Goal: Task Accomplishment & Management: Use online tool/utility

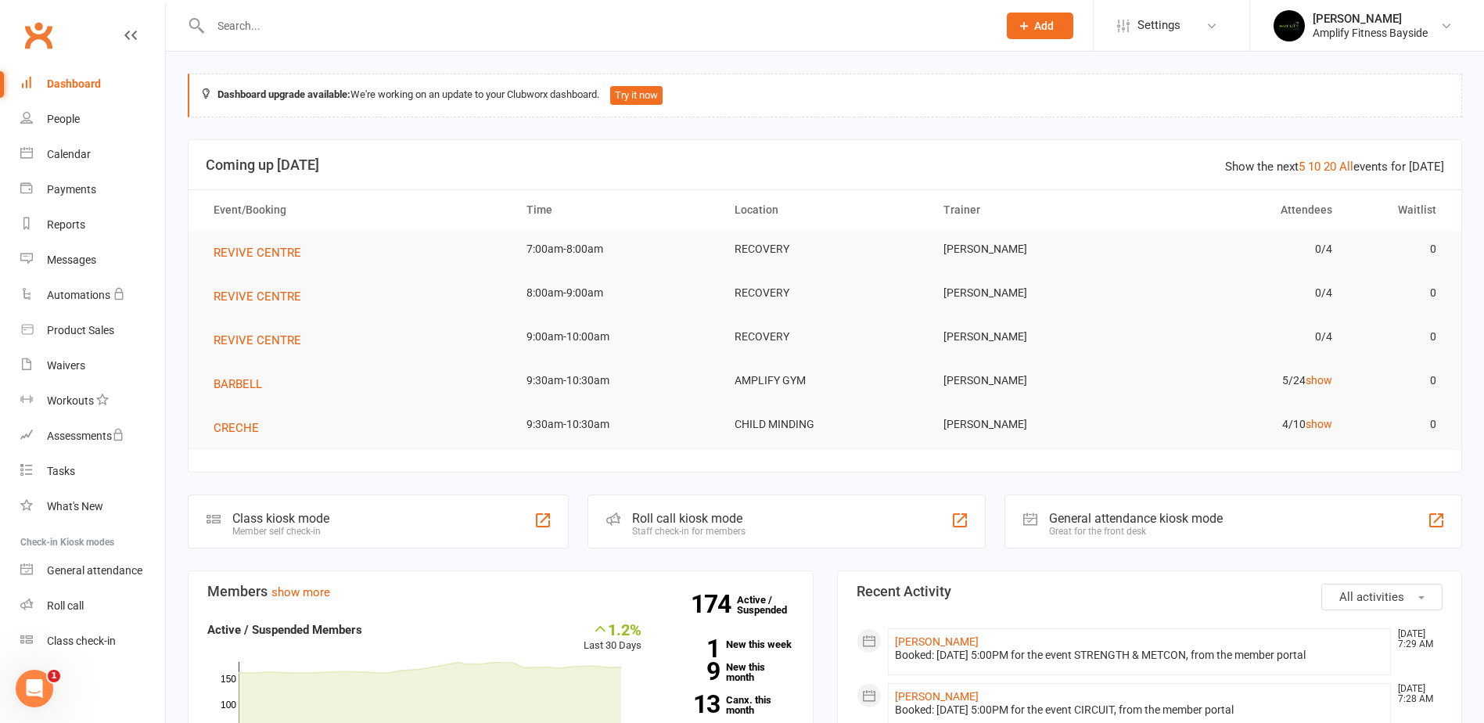
click at [304, 511] on div "Class kiosk mode" at bounding box center [280, 518] width 97 height 15
click at [92, 642] on div "Class check-in" at bounding box center [81, 640] width 69 height 13
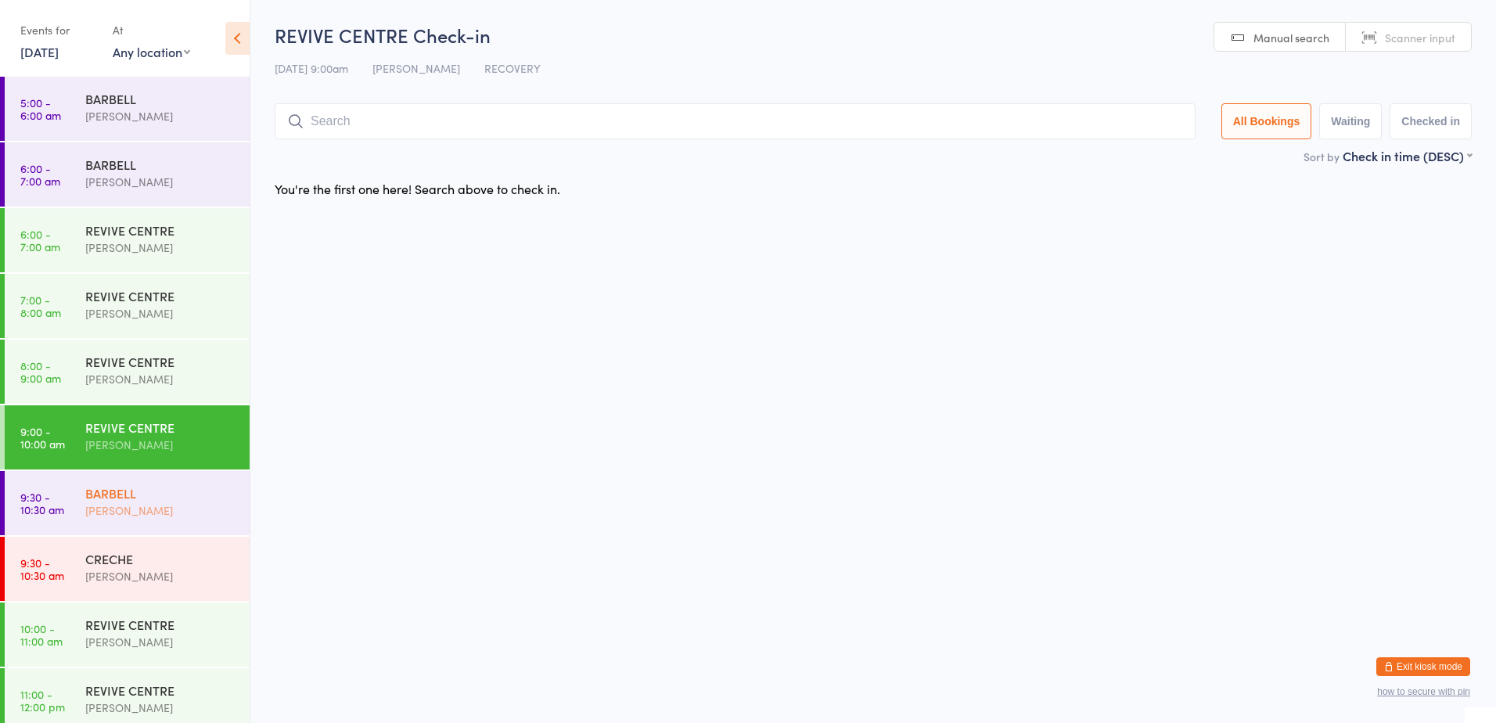
click at [149, 493] on div "BARBELL" at bounding box center [160, 492] width 151 height 17
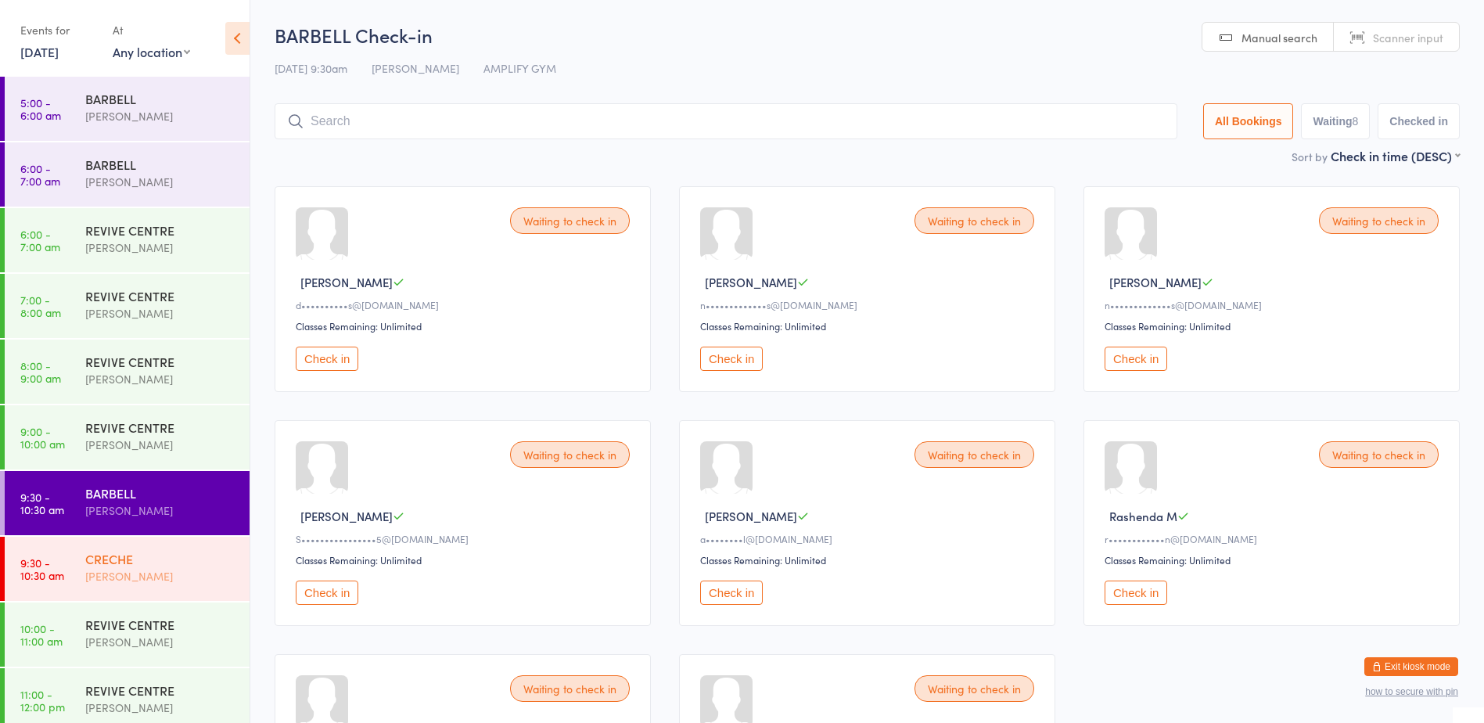
click at [72, 561] on link "9:30 - 10:30 am CRECHE Kristy Cannavo" at bounding box center [127, 569] width 245 height 64
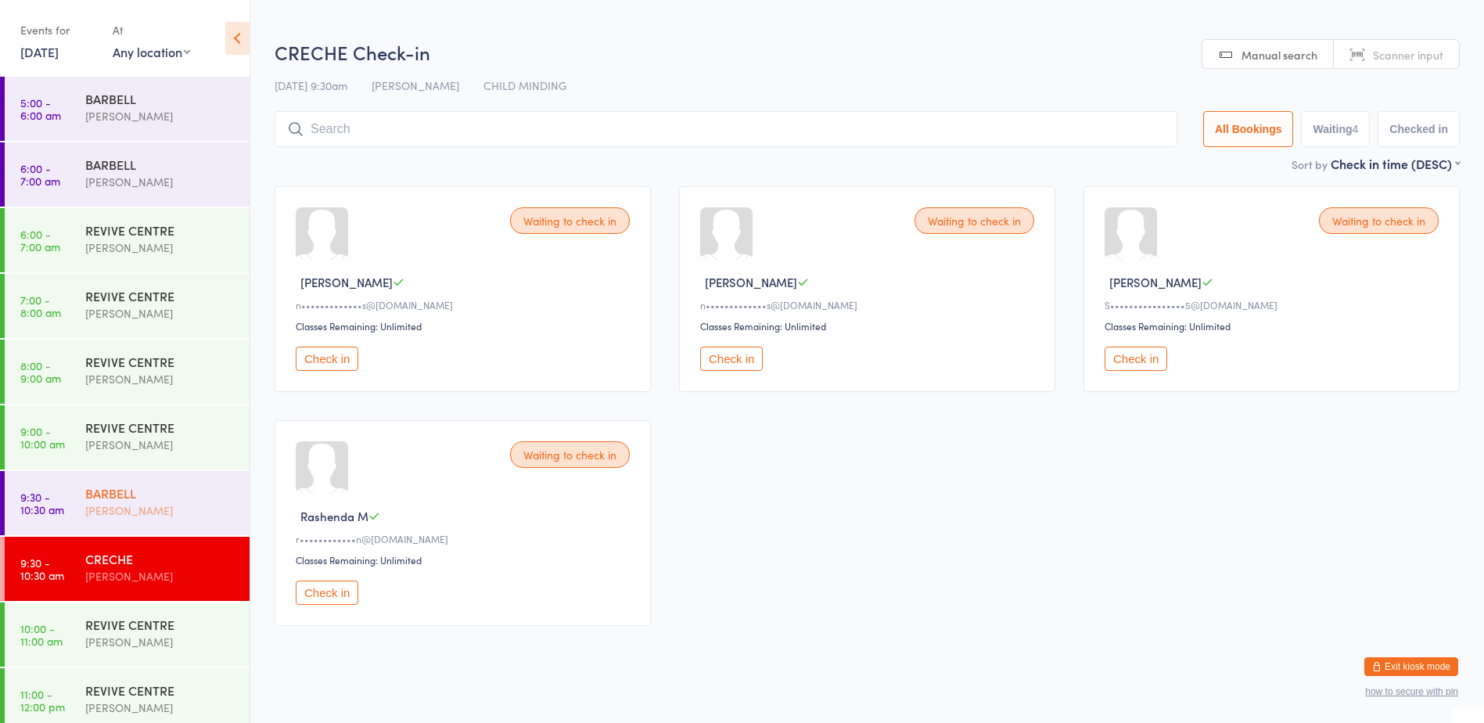
click at [108, 504] on div "[PERSON_NAME]" at bounding box center [160, 510] width 151 height 18
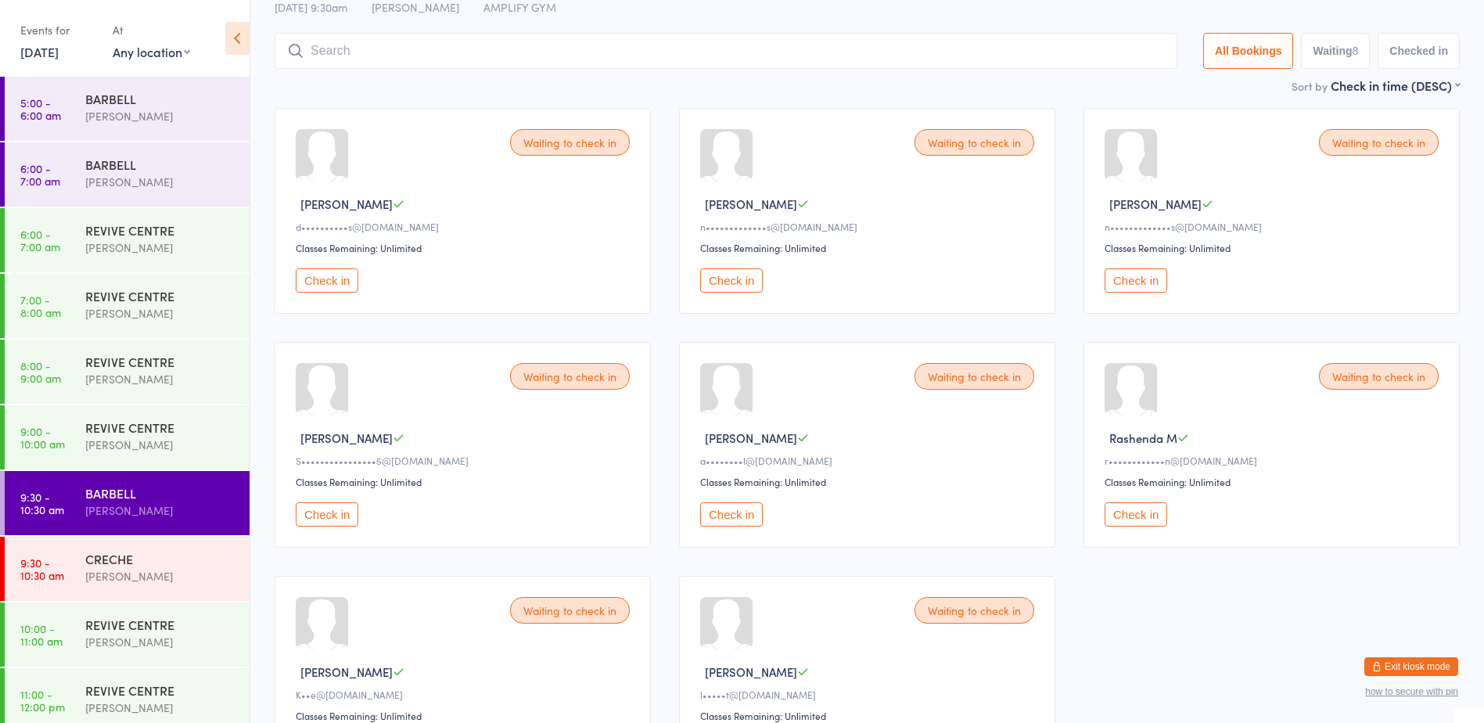
scroll to position [235, 0]
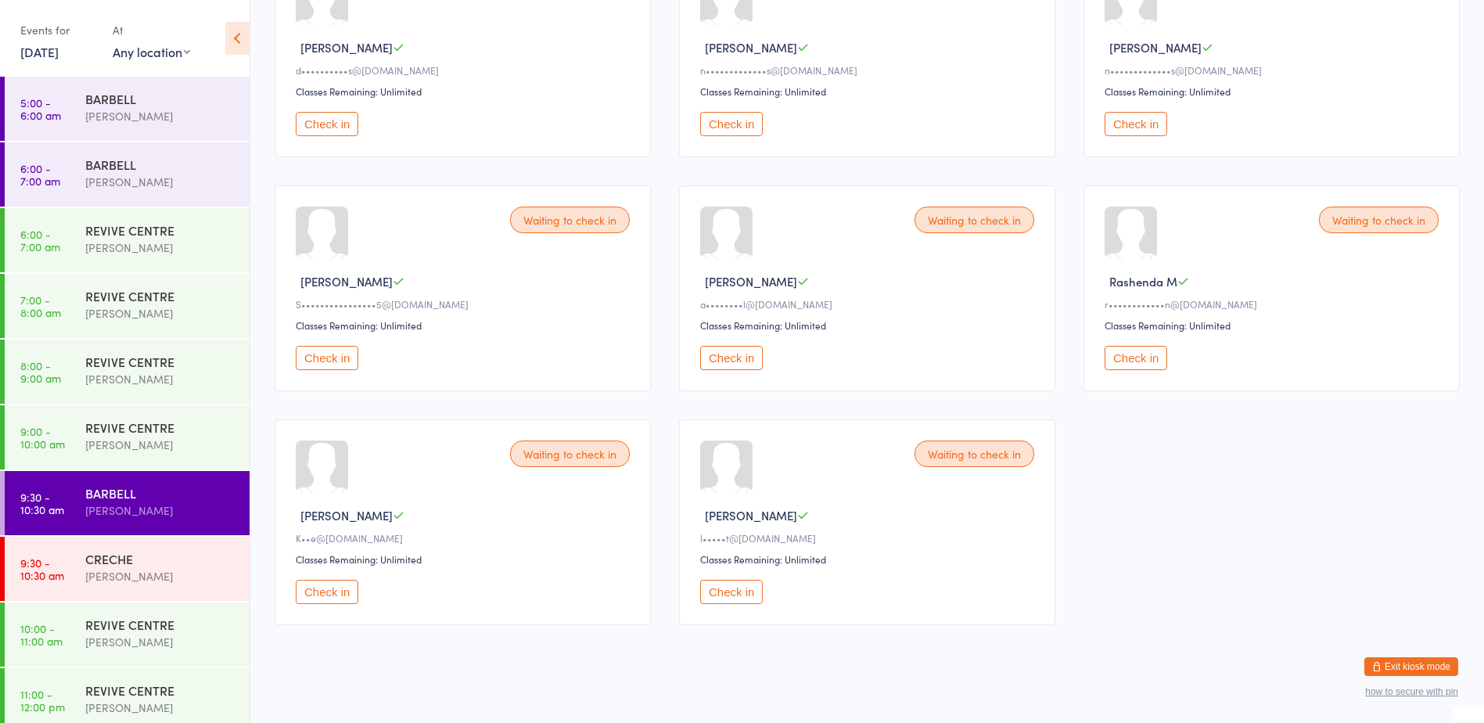
click at [317, 588] on button "Check in" at bounding box center [327, 592] width 63 height 24
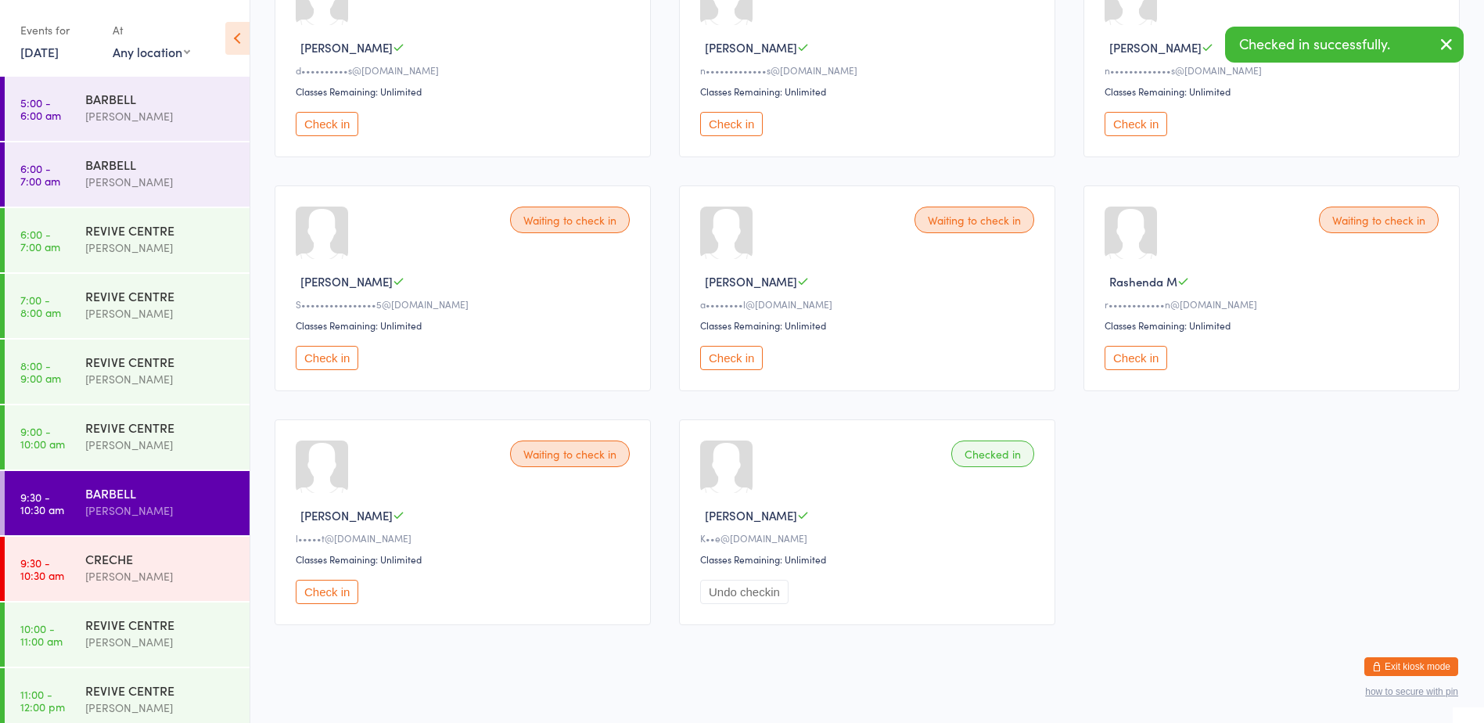
scroll to position [156, 0]
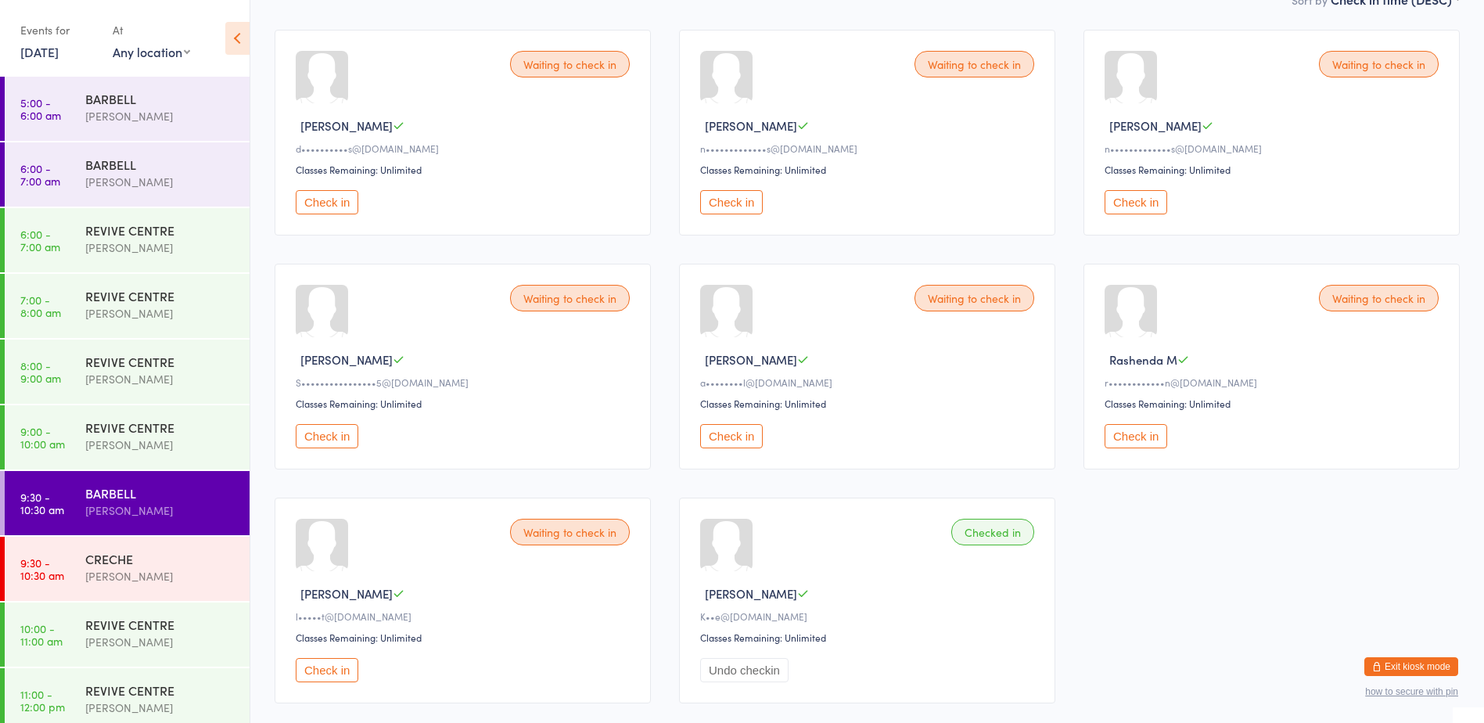
click at [717, 429] on button "Check in" at bounding box center [731, 436] width 63 height 24
click at [92, 567] on div "[PERSON_NAME]" at bounding box center [160, 576] width 151 height 18
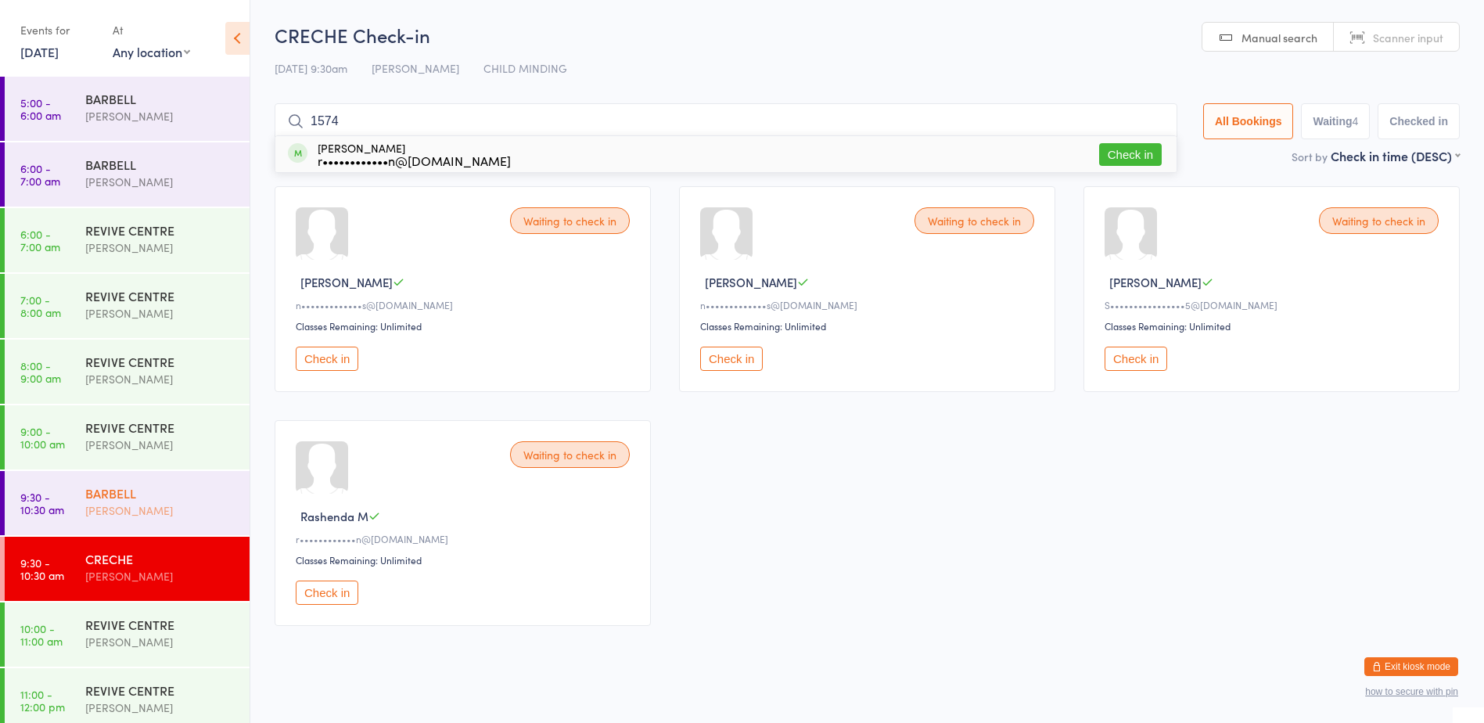
type input "1574"
click at [82, 510] on link "9:30 - 10:30 am BARBELL Rachael Weir" at bounding box center [127, 503] width 245 height 64
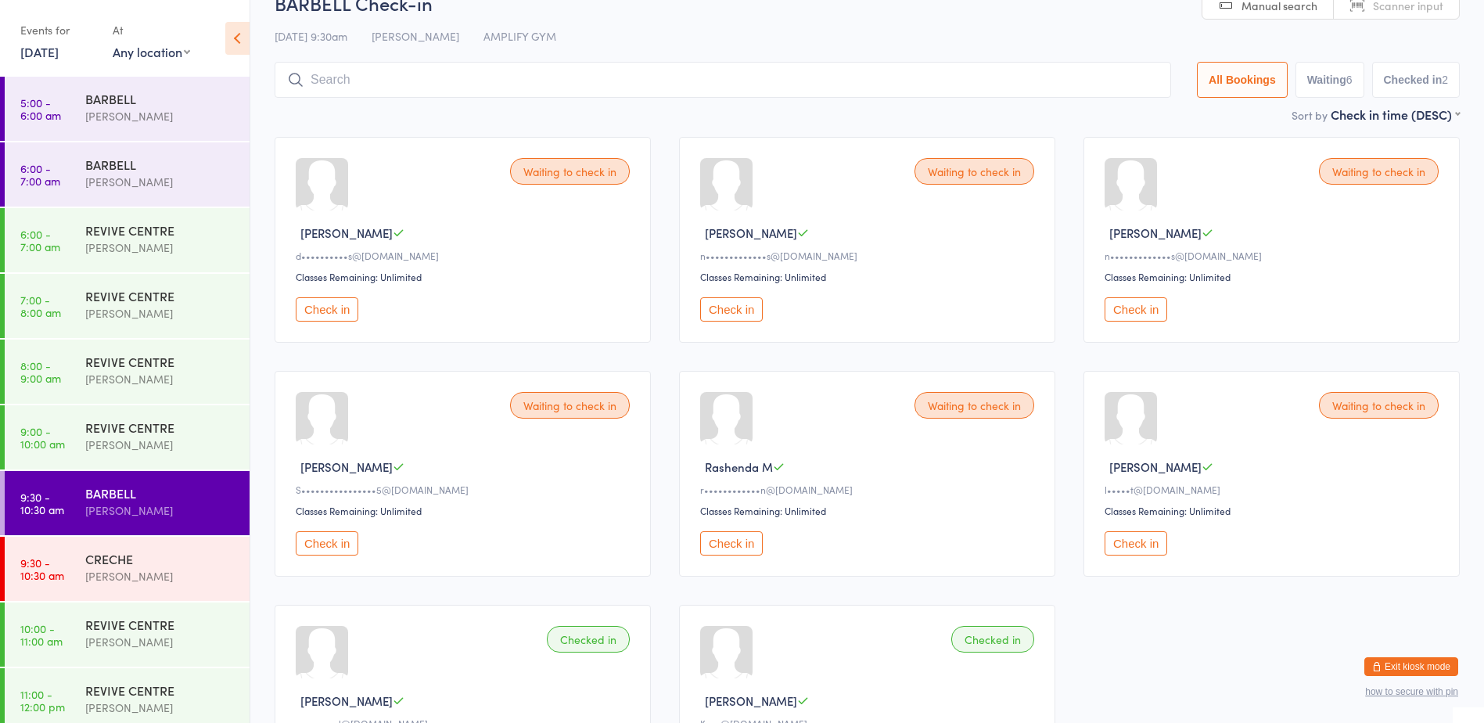
scroll to position [235, 0]
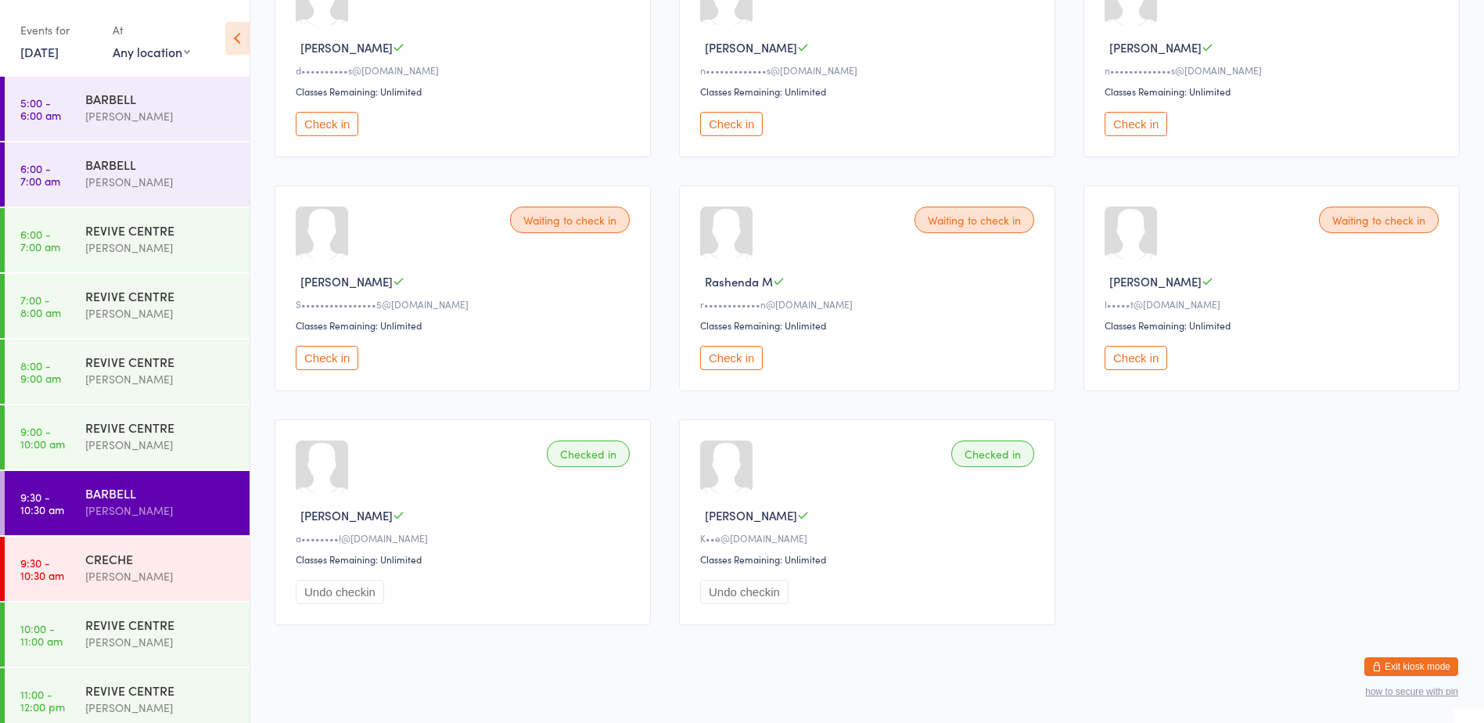
click at [1124, 120] on button "Check in" at bounding box center [1136, 124] width 63 height 24
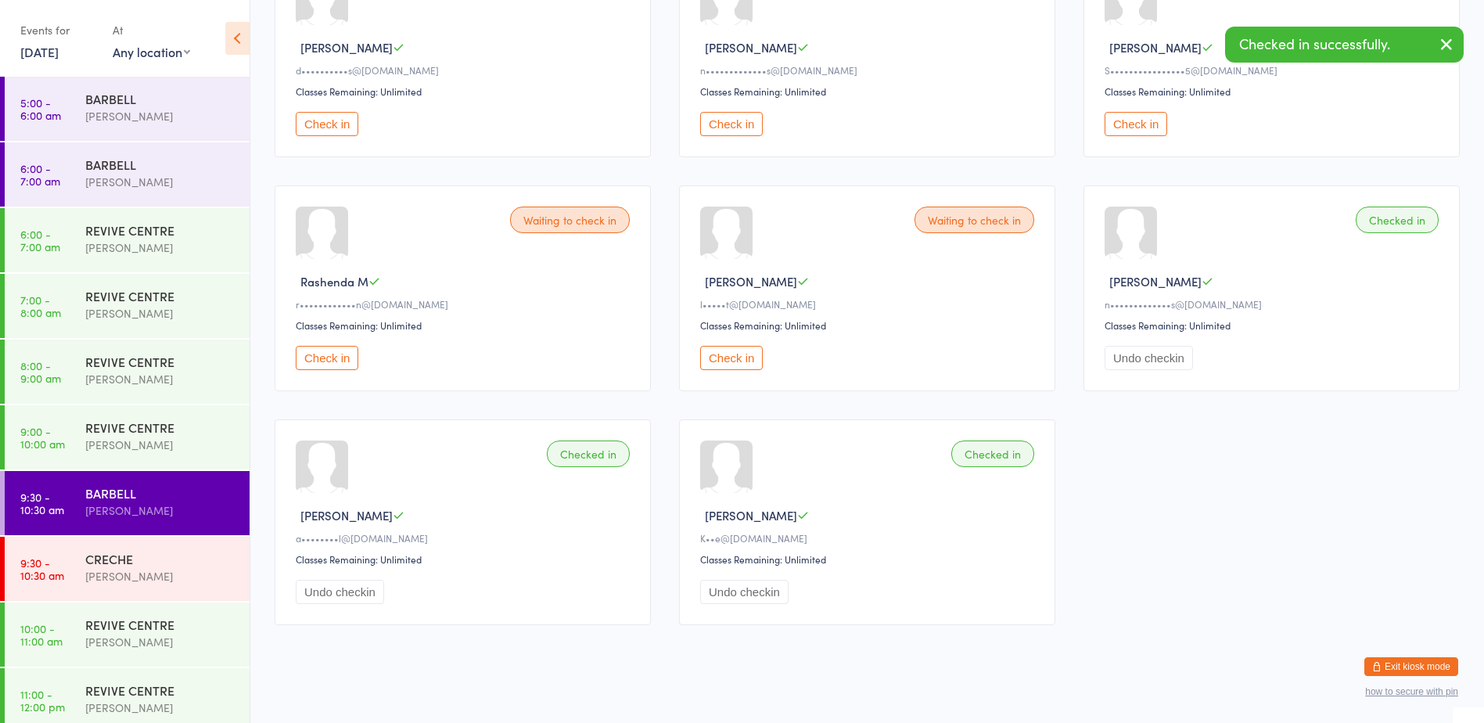
click at [743, 118] on button "Check in" at bounding box center [731, 124] width 63 height 24
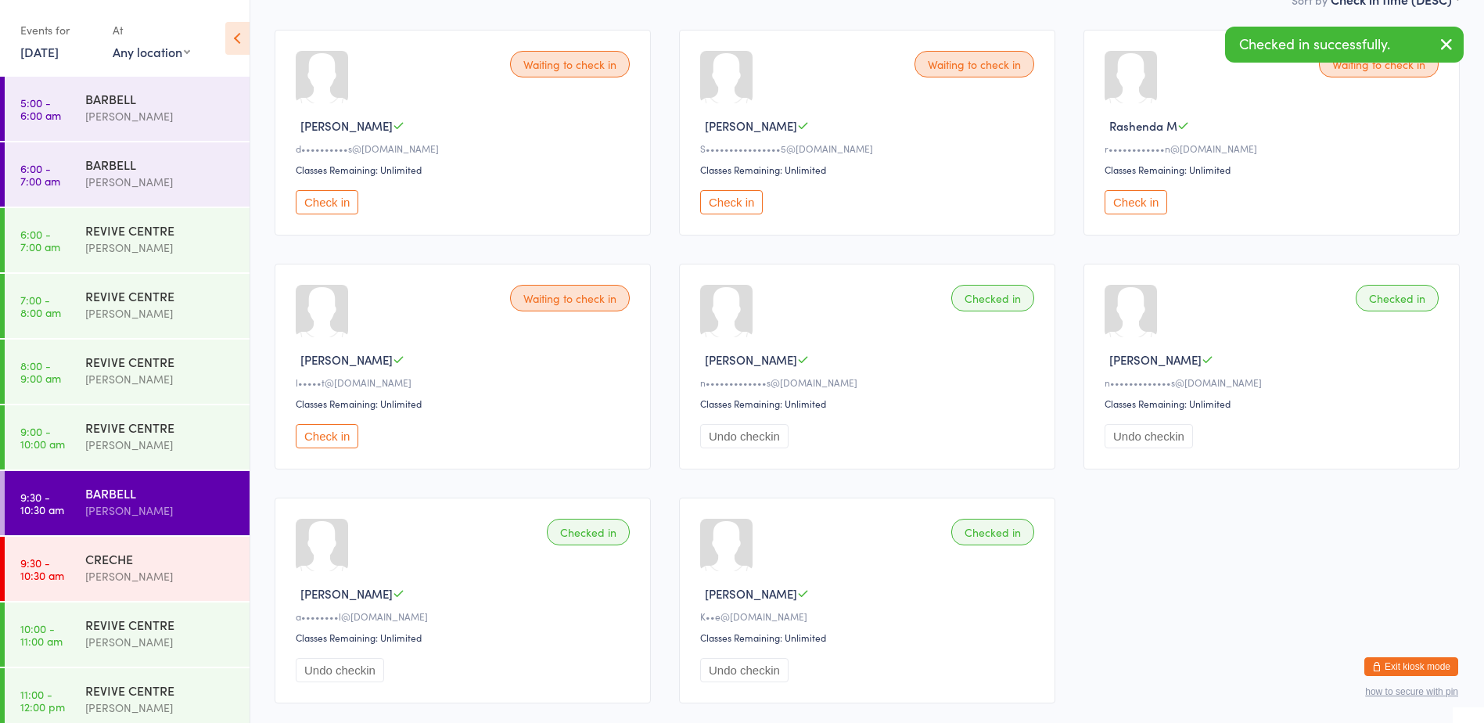
click at [730, 200] on button "Check in" at bounding box center [731, 202] width 63 height 24
click at [750, 209] on button "Check in" at bounding box center [731, 202] width 63 height 24
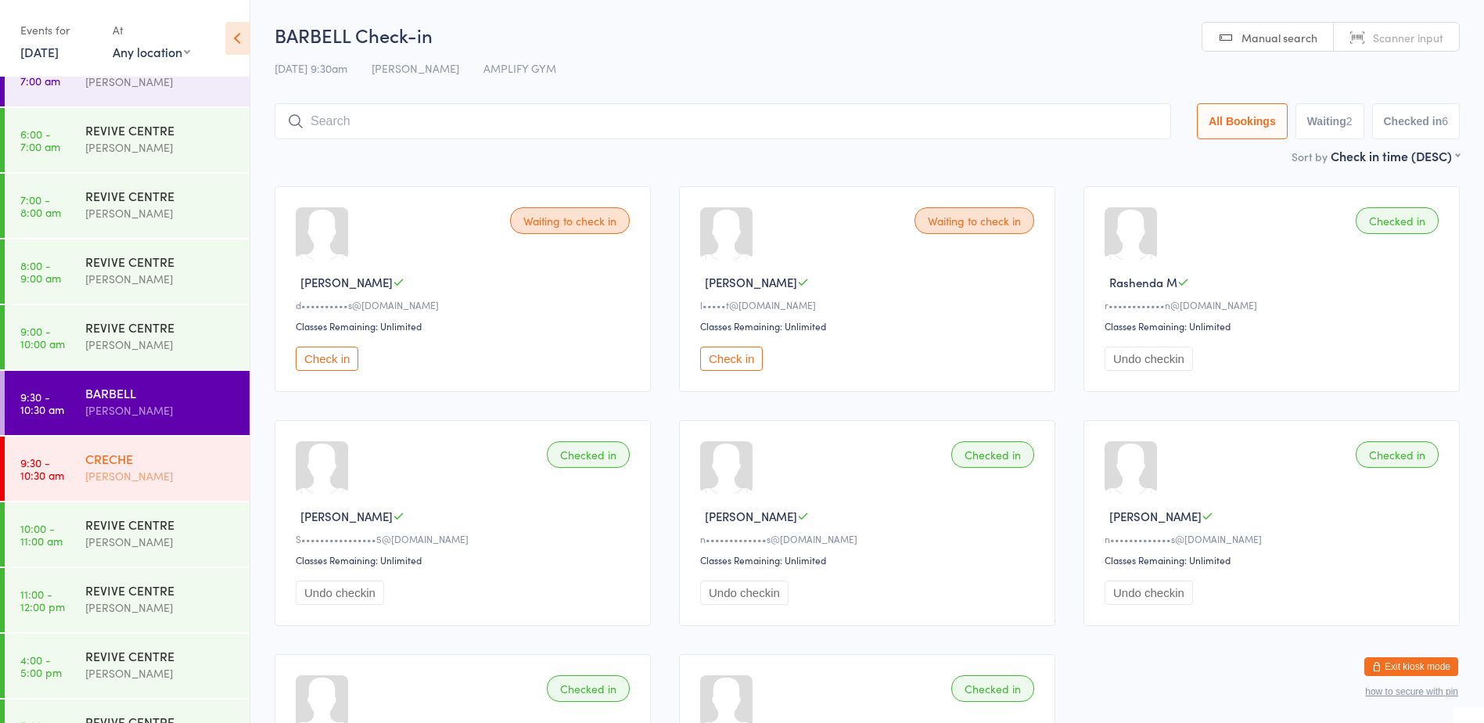
scroll to position [235, 0]
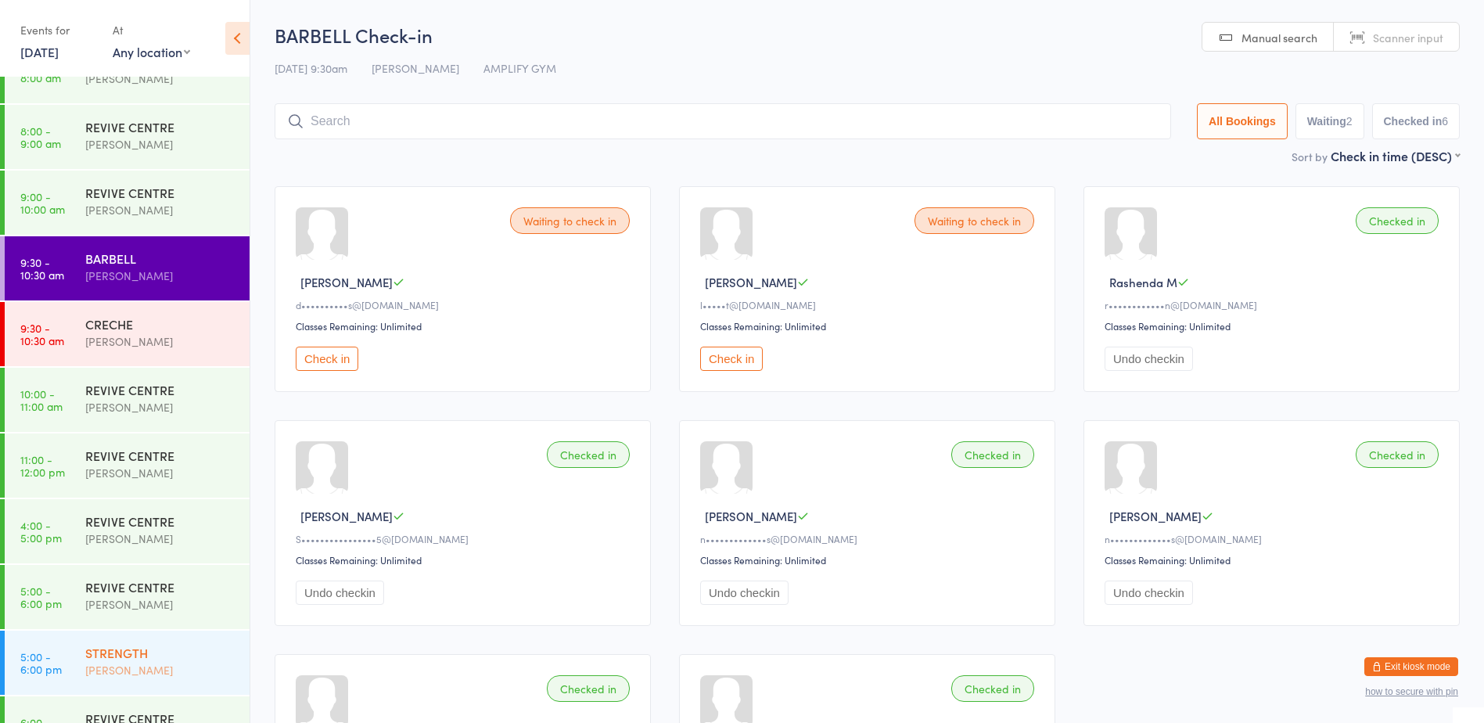
click at [88, 661] on div "[PERSON_NAME]" at bounding box center [160, 670] width 151 height 18
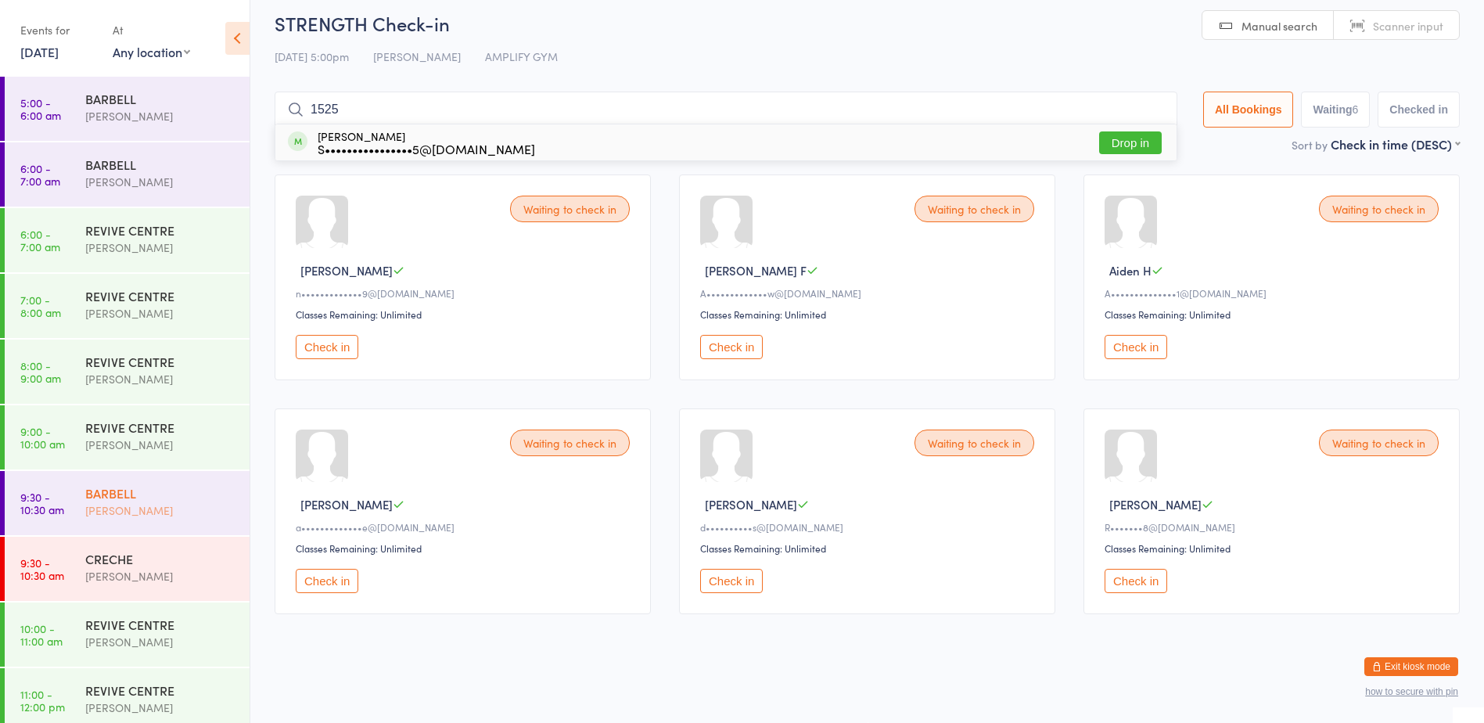
type input "1525"
click at [195, 504] on div "[PERSON_NAME]" at bounding box center [160, 510] width 151 height 18
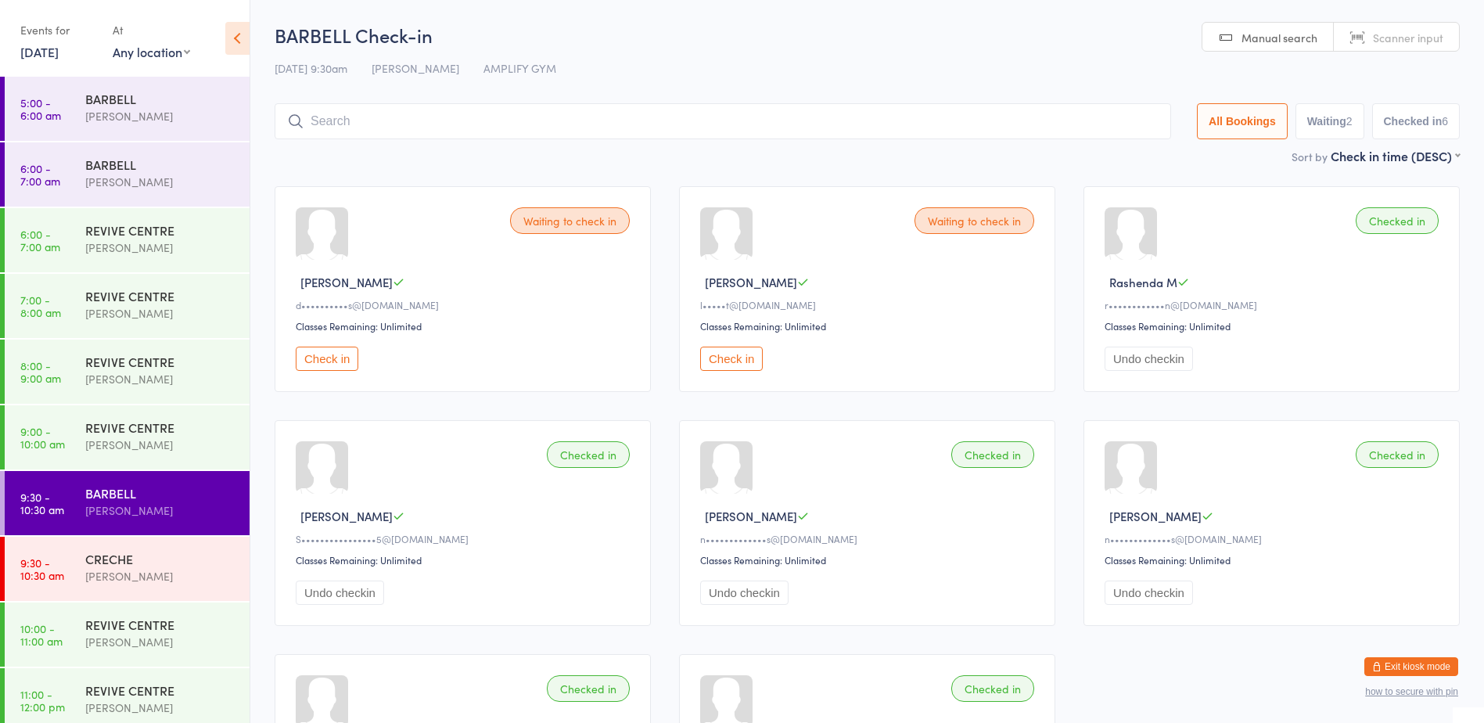
click at [732, 356] on button "Check in" at bounding box center [731, 359] width 63 height 24
click at [328, 365] on button "Check in" at bounding box center [327, 359] width 63 height 24
click at [1379, 669] on icon "button" at bounding box center [1376, 666] width 9 height 9
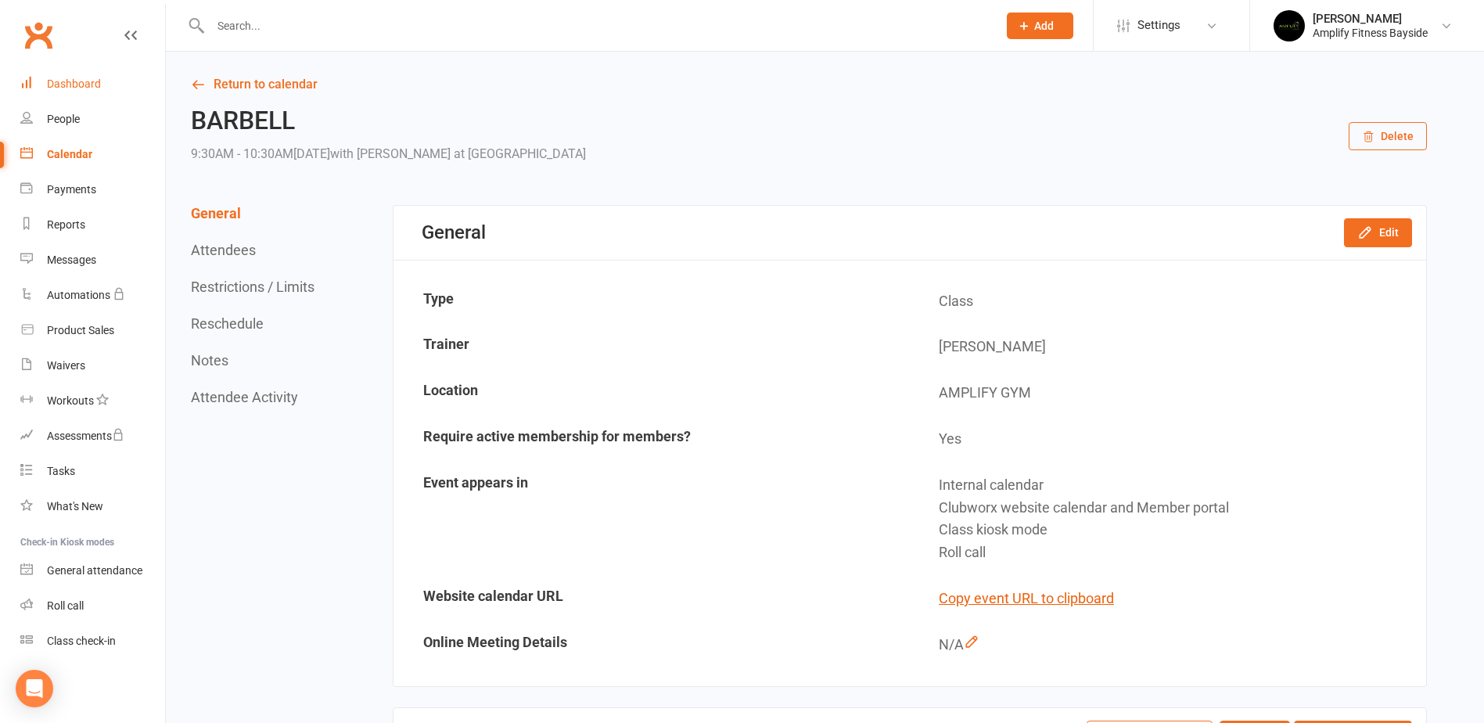
click at [81, 77] on link "Dashboard" at bounding box center [92, 83] width 145 height 35
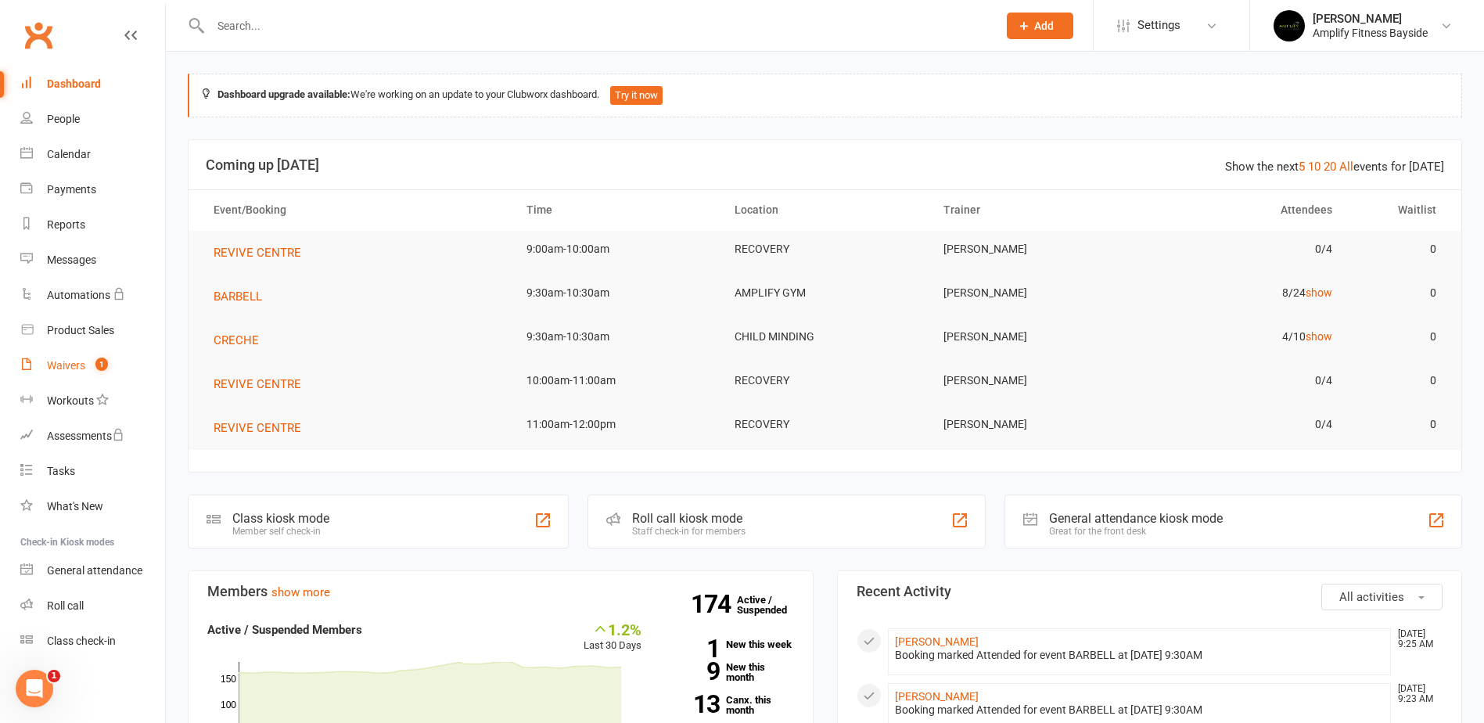
click at [106, 364] on span "1" at bounding box center [101, 364] width 13 height 13
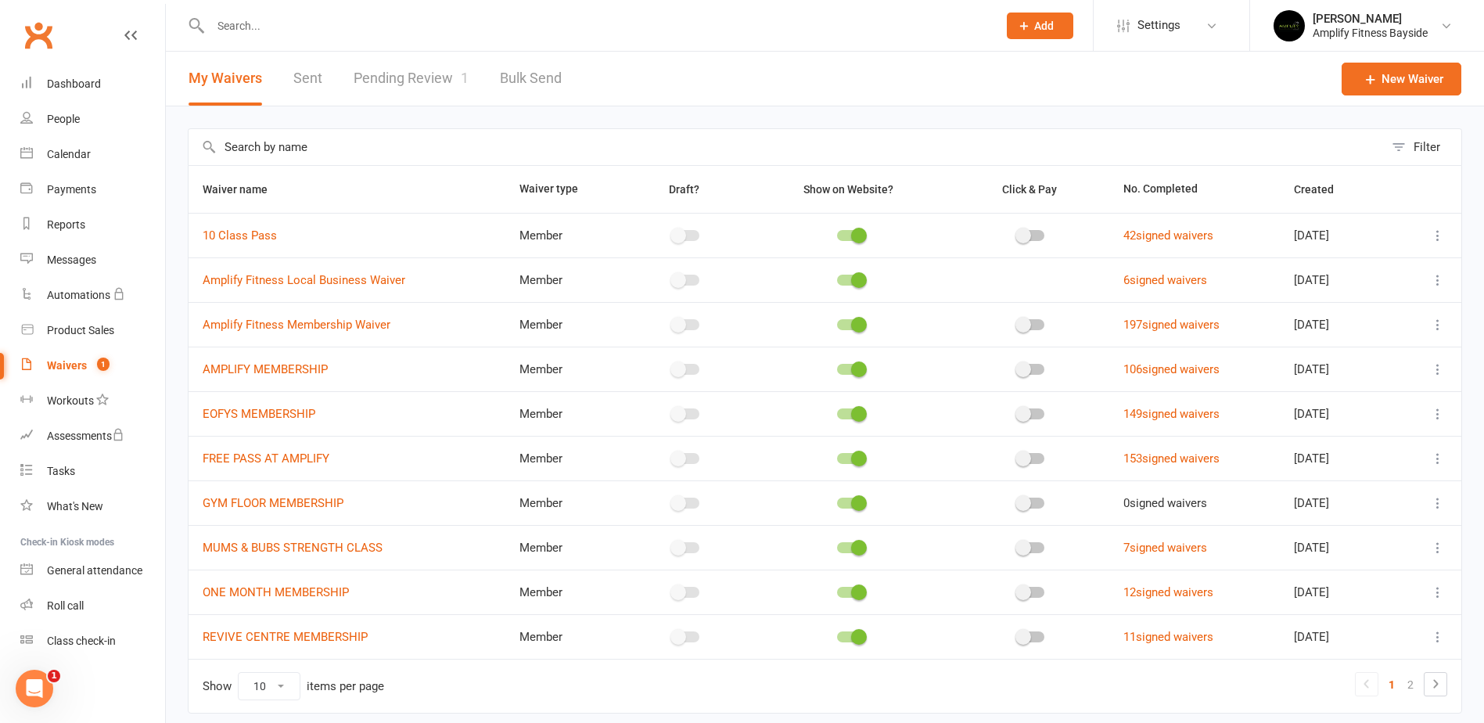
click at [425, 80] on link "Pending Review 1" at bounding box center [411, 79] width 115 height 54
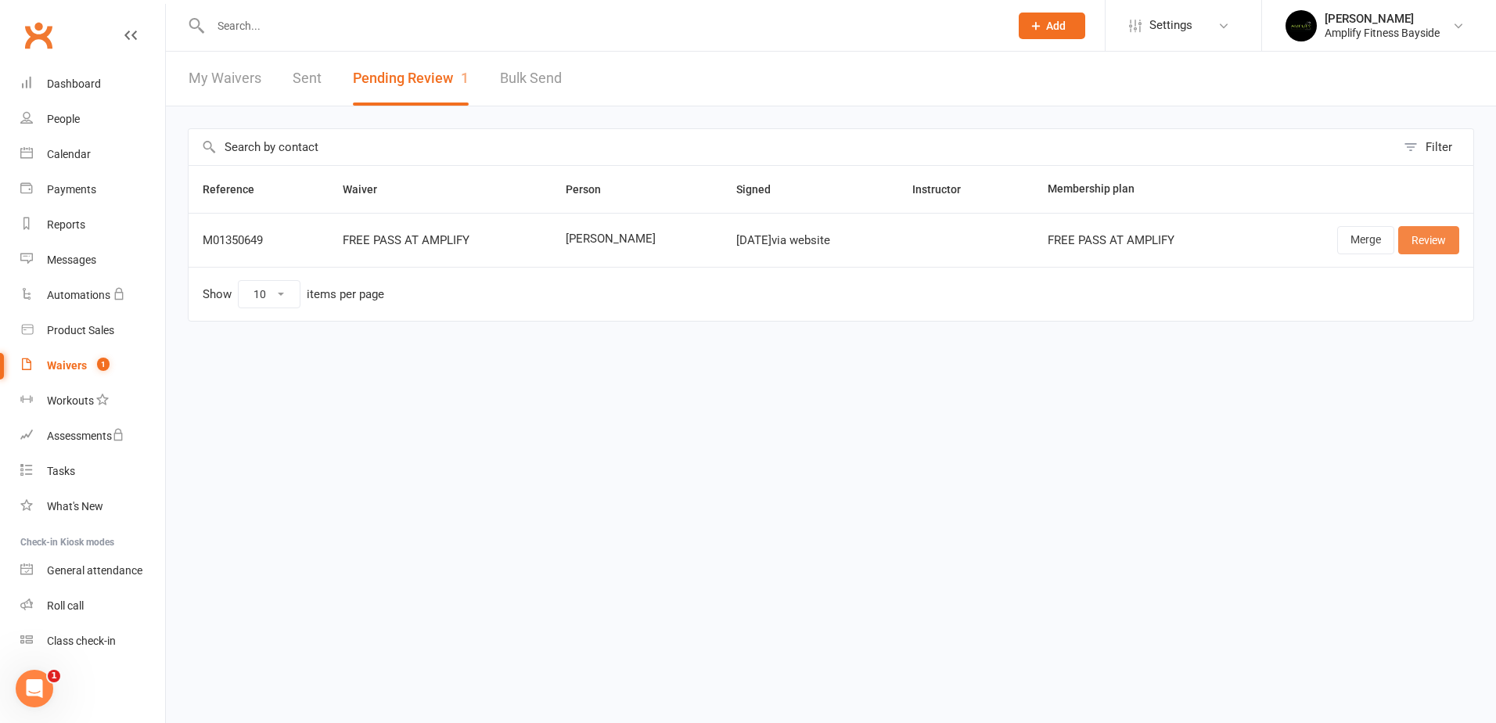
click at [1425, 250] on link "Review" at bounding box center [1428, 240] width 61 height 28
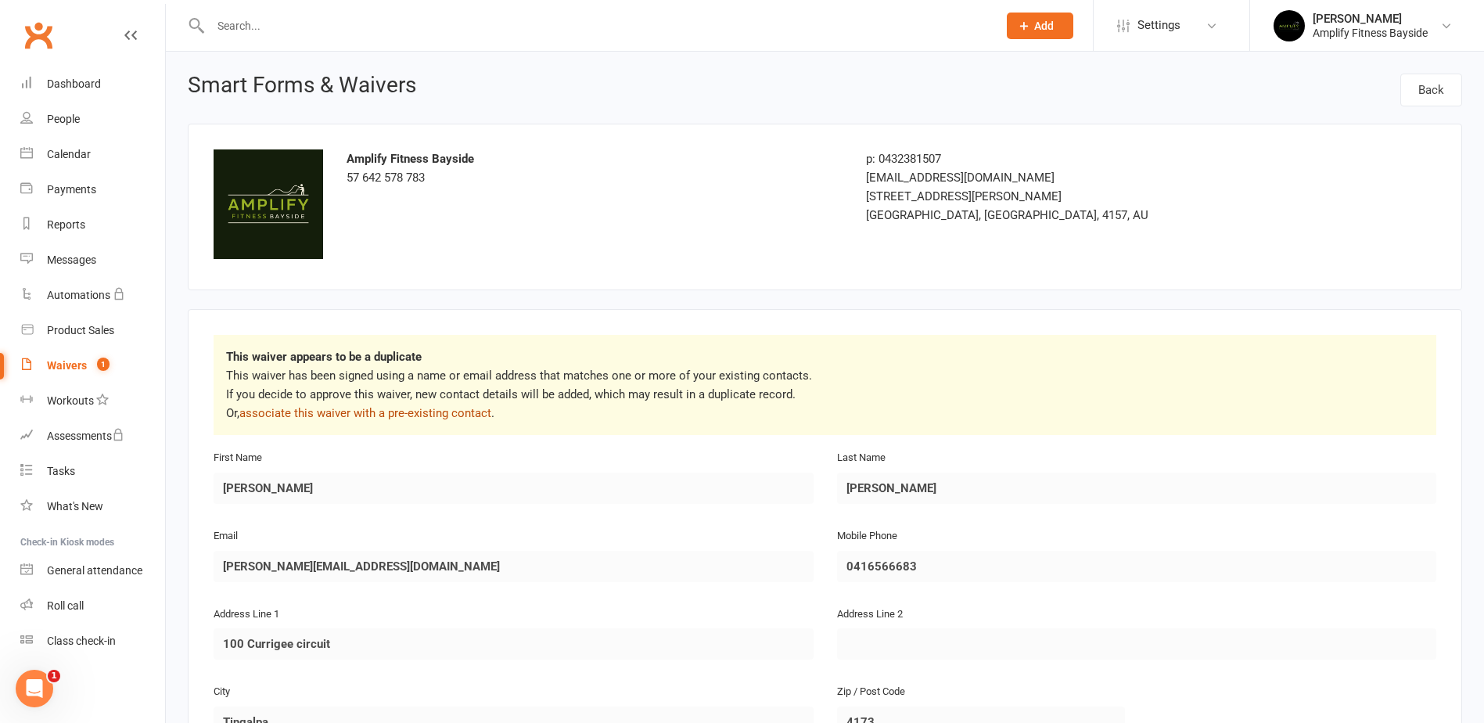
click at [424, 413] on link "associate this waiver with a pre-existing contact" at bounding box center [365, 413] width 252 height 14
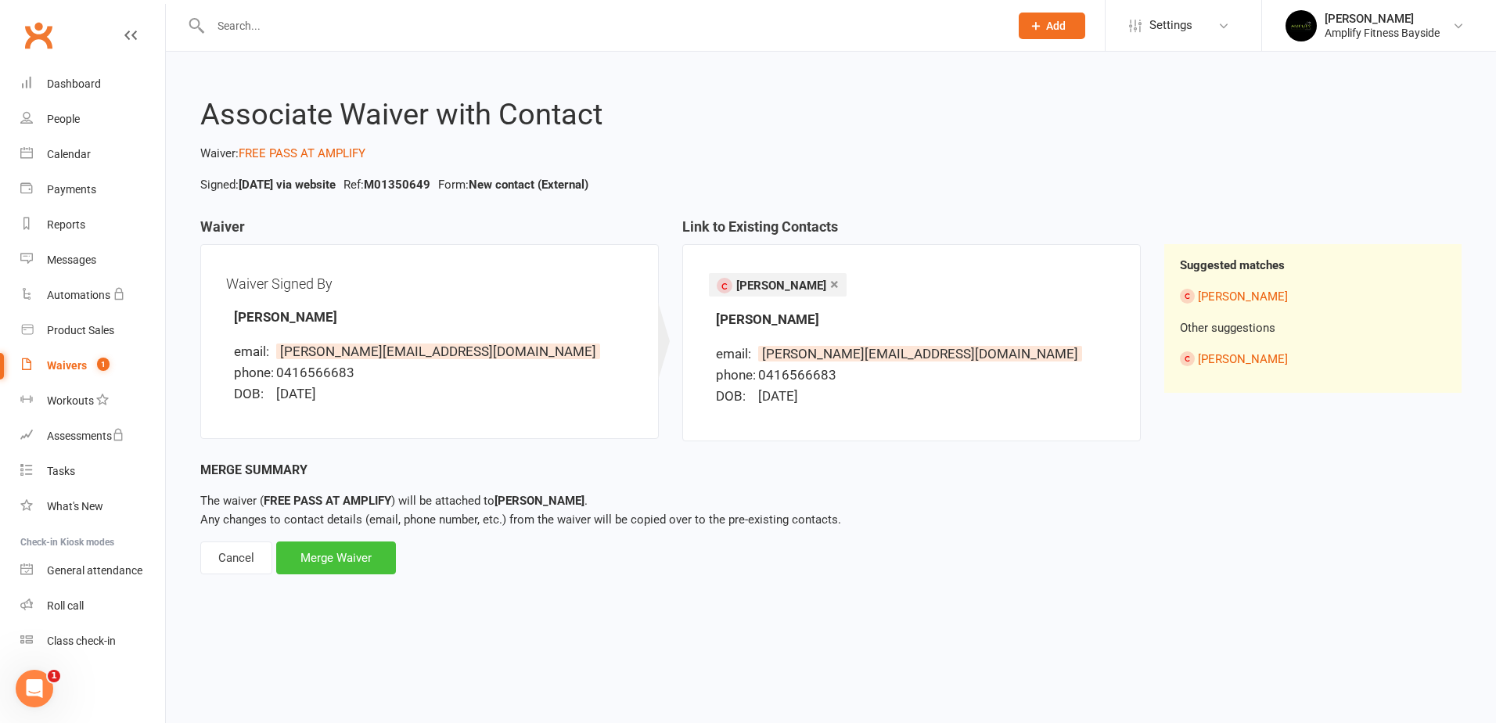
click at [353, 553] on div "Merge Waiver" at bounding box center [336, 557] width 120 height 33
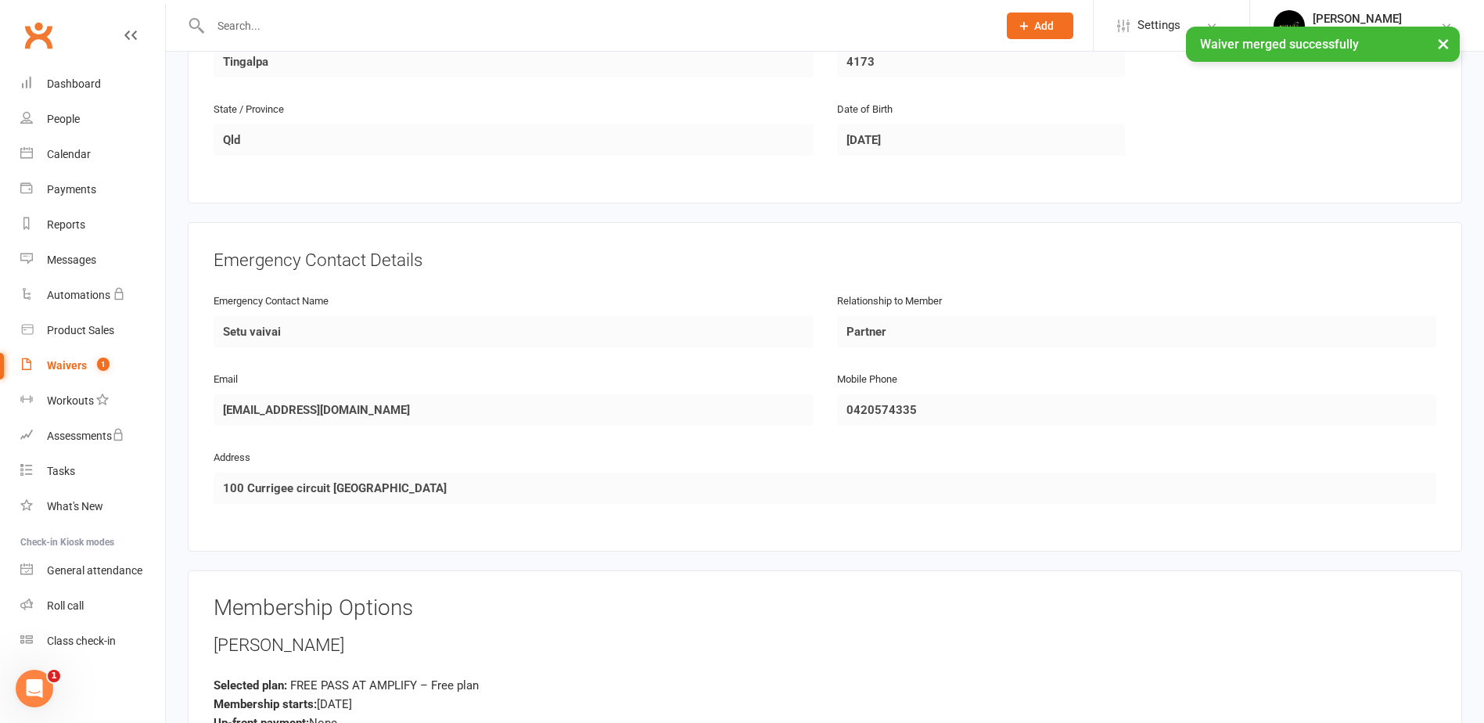
scroll to position [979, 0]
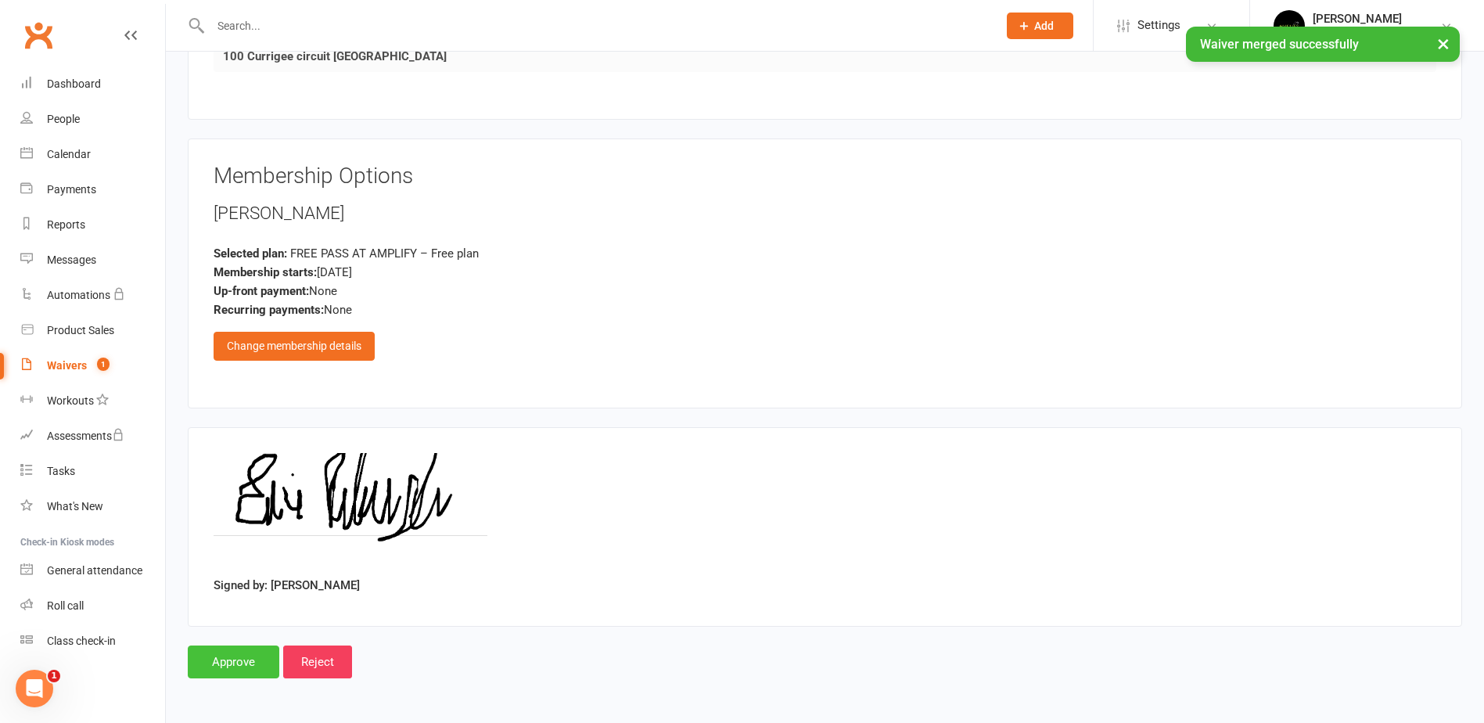
click at [246, 653] on input "Approve" at bounding box center [234, 661] width 92 height 33
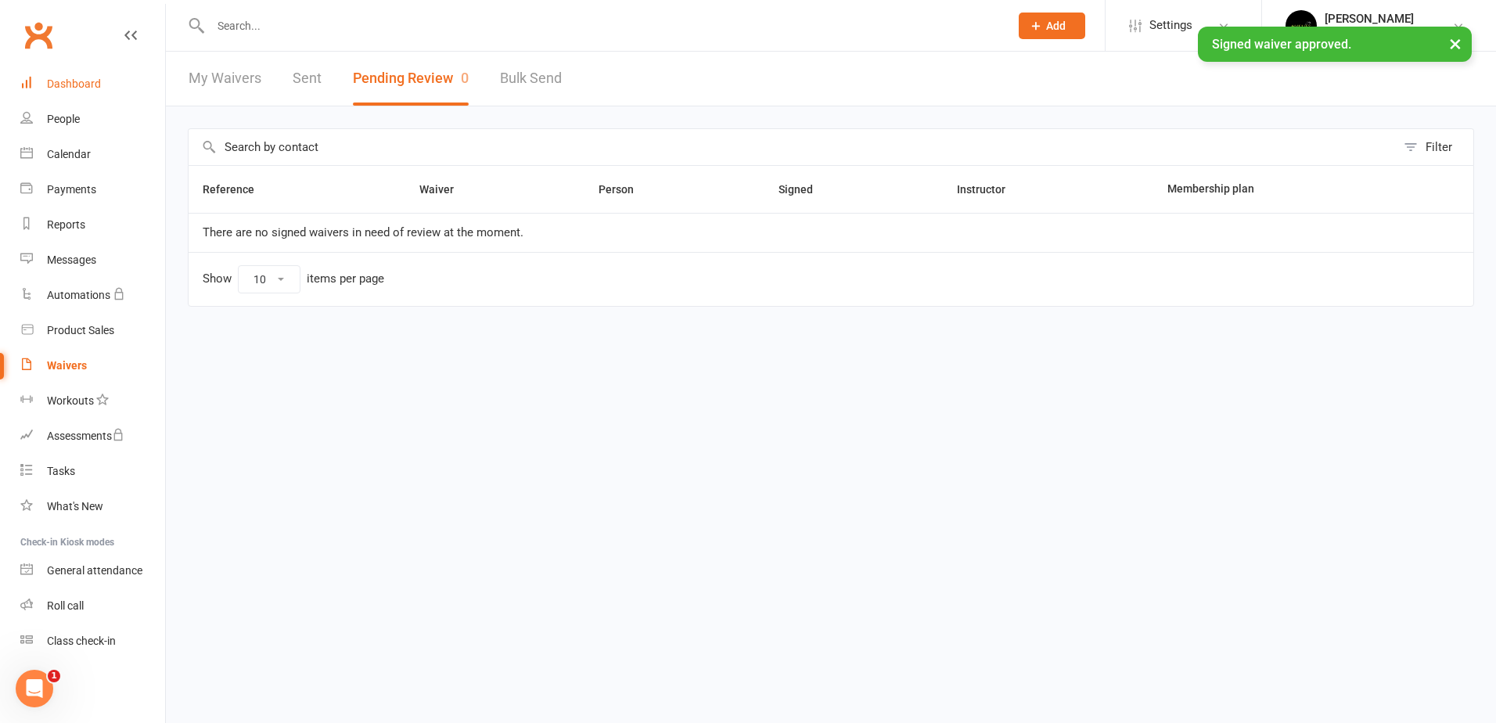
click at [86, 89] on div "Dashboard" at bounding box center [74, 83] width 54 height 13
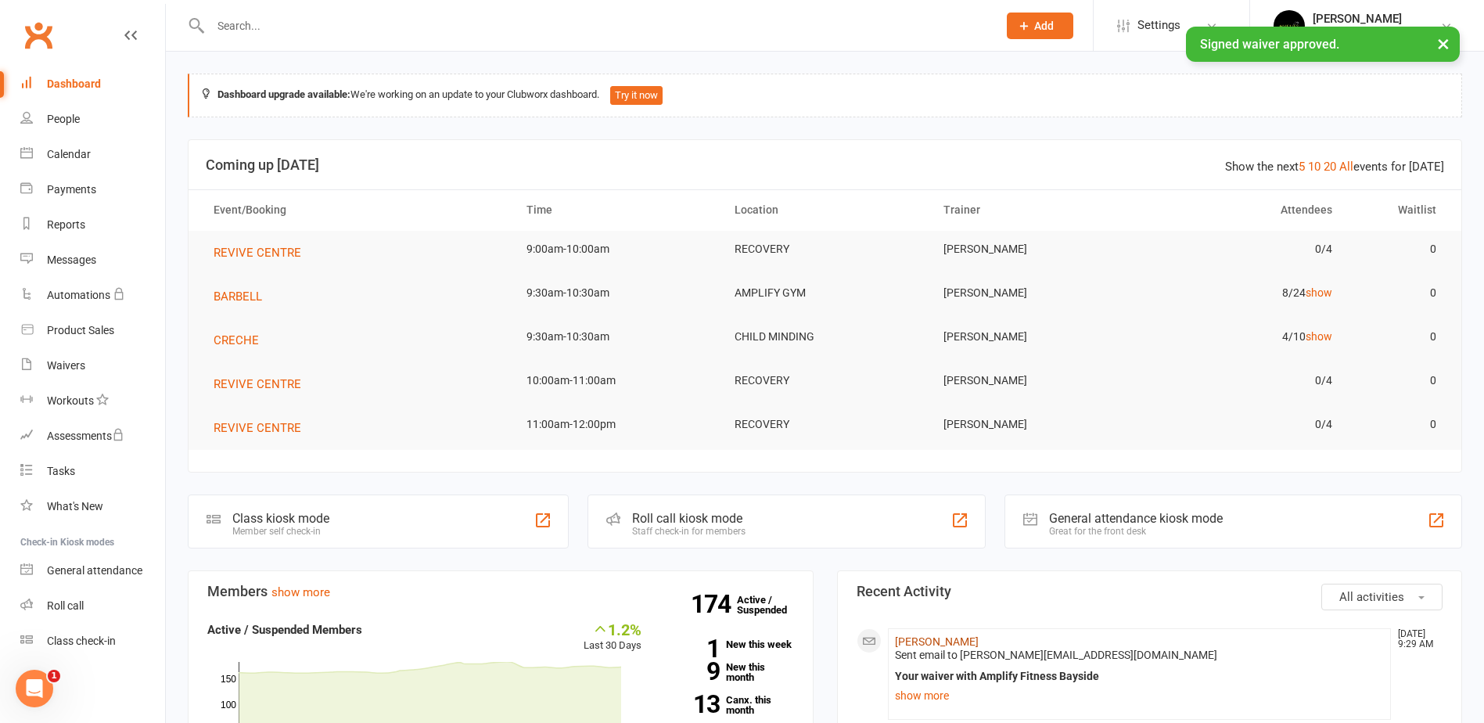
click at [908, 638] on link "Erin Reberger" at bounding box center [937, 641] width 84 height 13
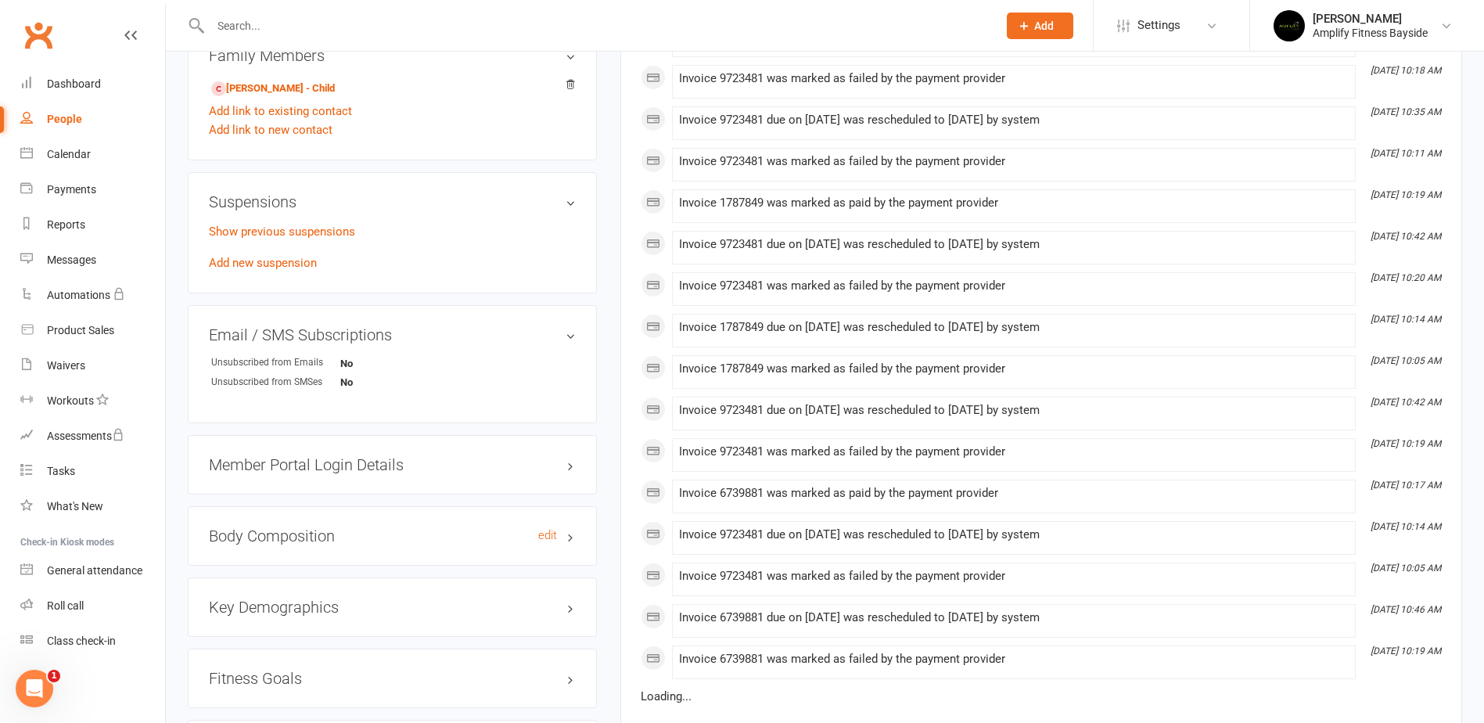
scroll to position [861, 0]
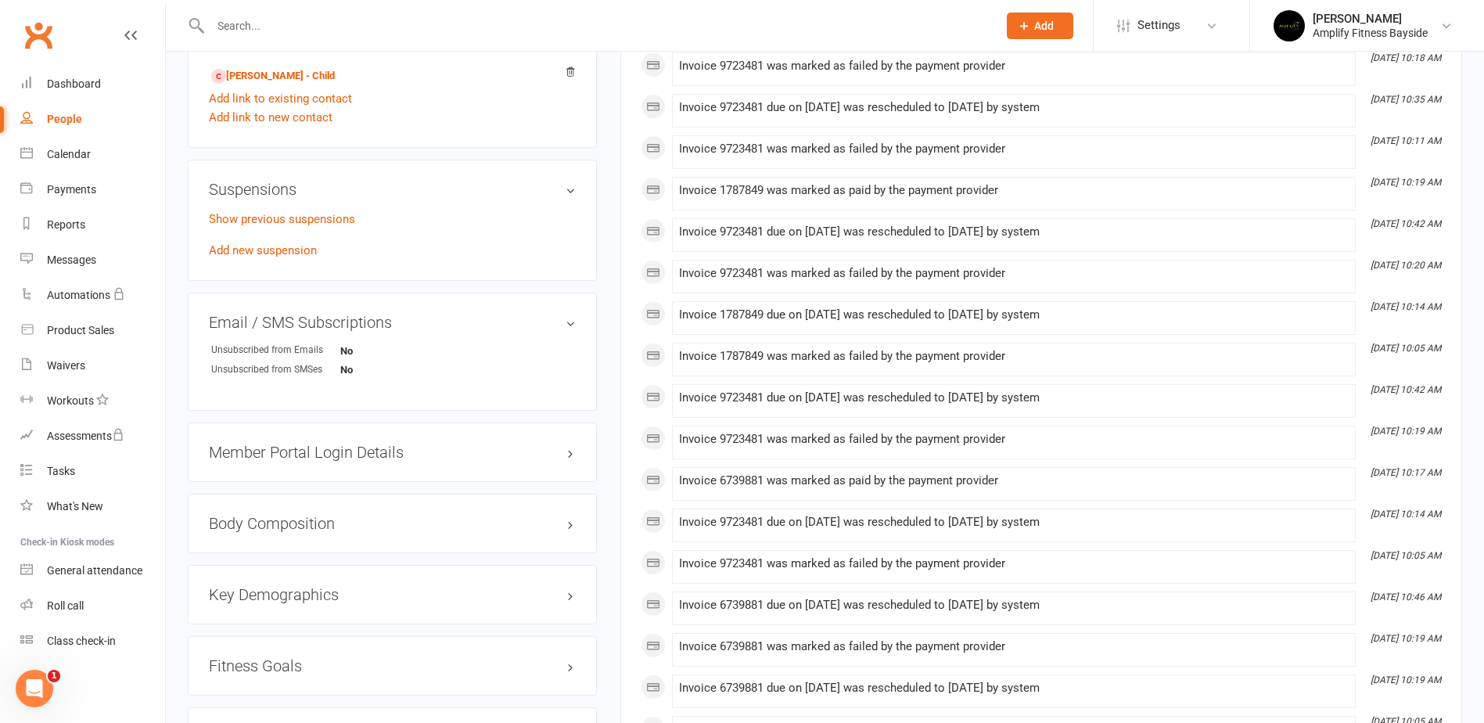
click at [334, 460] on div "Member Portal Login Details" at bounding box center [392, 451] width 409 height 59
click at [336, 455] on h3 "Member Portal Login Details" at bounding box center [392, 452] width 367 height 17
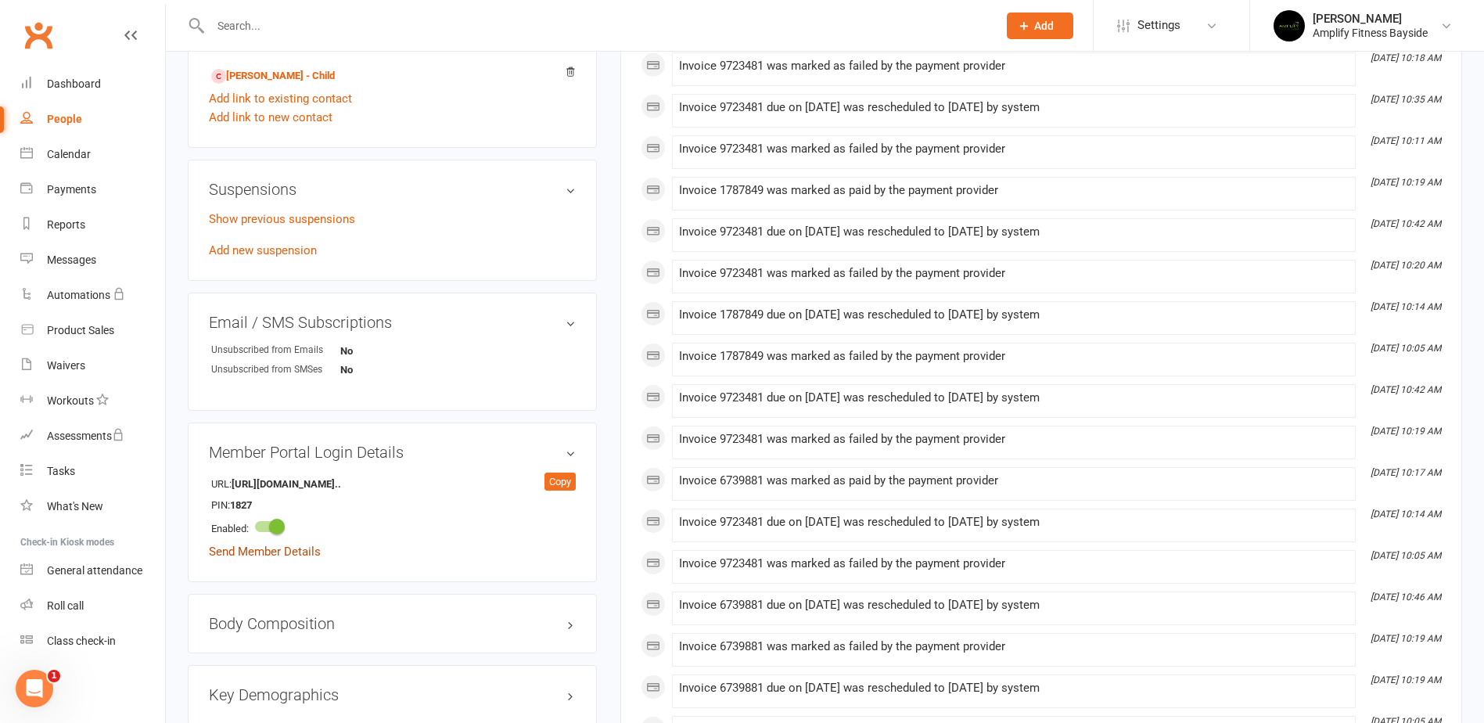
click at [288, 550] on link "Send Member Details" at bounding box center [265, 551] width 112 height 14
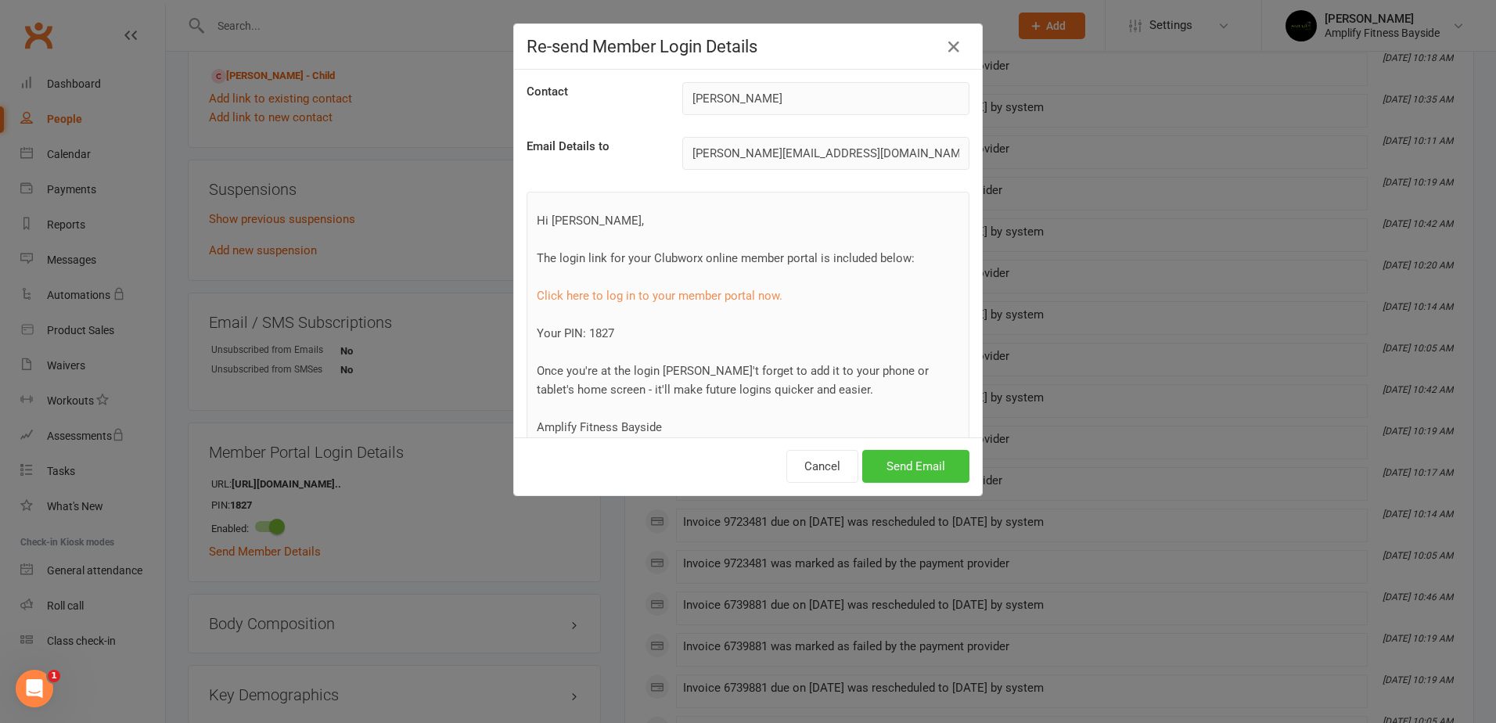
click at [870, 460] on button "Send Email" at bounding box center [915, 466] width 107 height 33
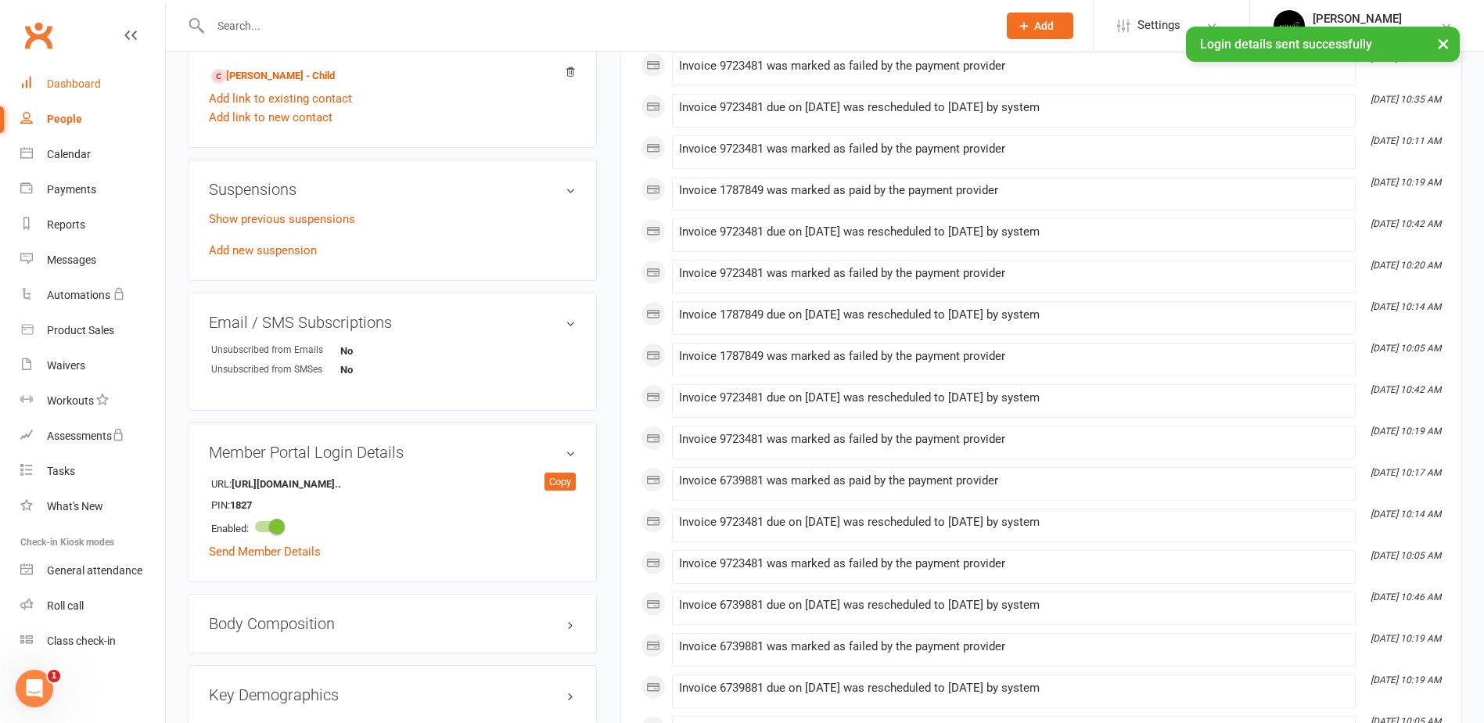
click at [81, 84] on div "Dashboard" at bounding box center [74, 83] width 54 height 13
